Goal: Information Seeking & Learning: Learn about a topic

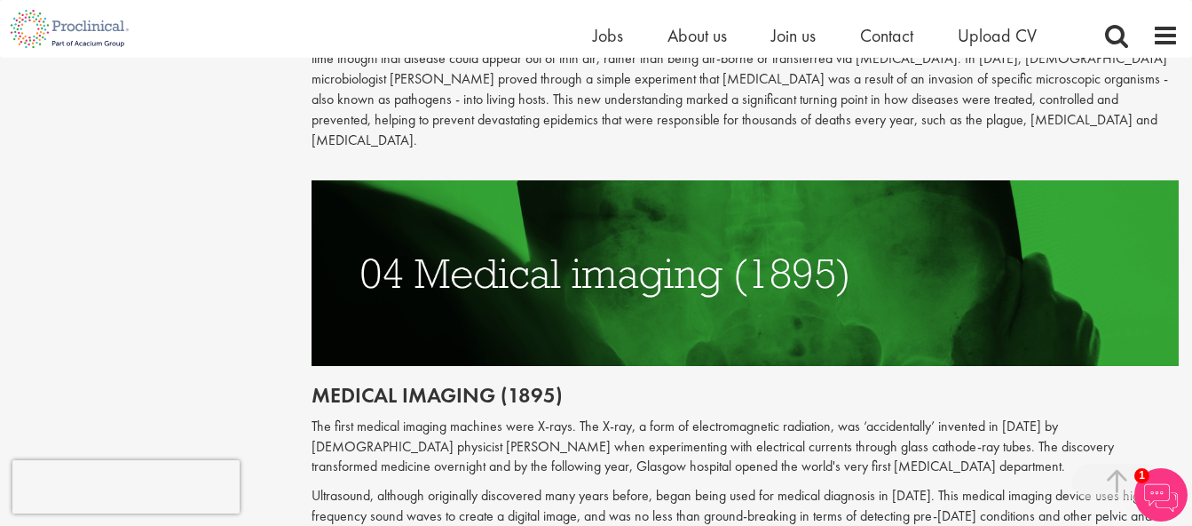
scroll to position [2000, 0]
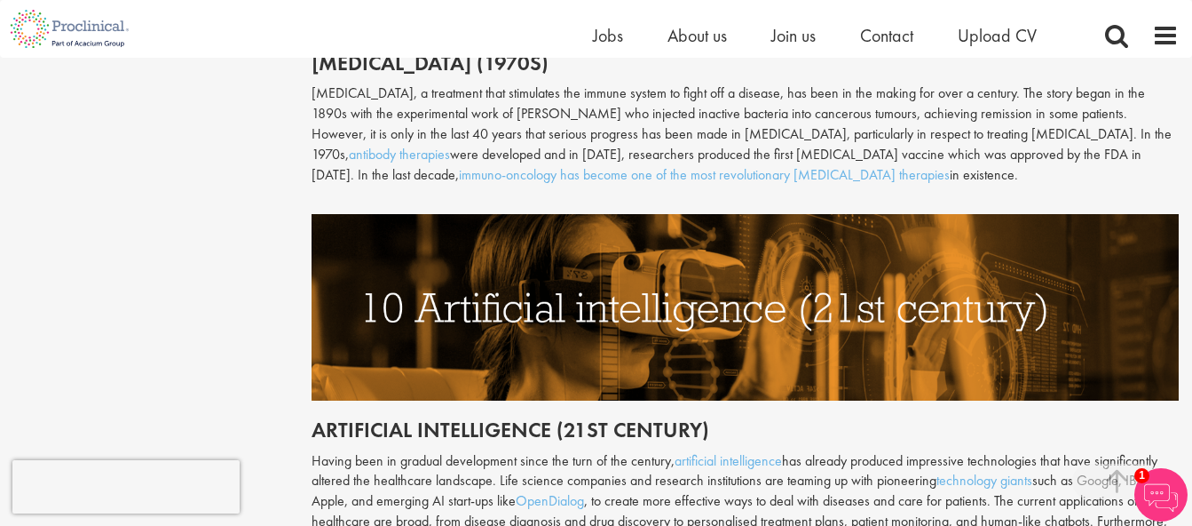
scroll to position [4338, 0]
